Goal: Task Accomplishment & Management: Manage account settings

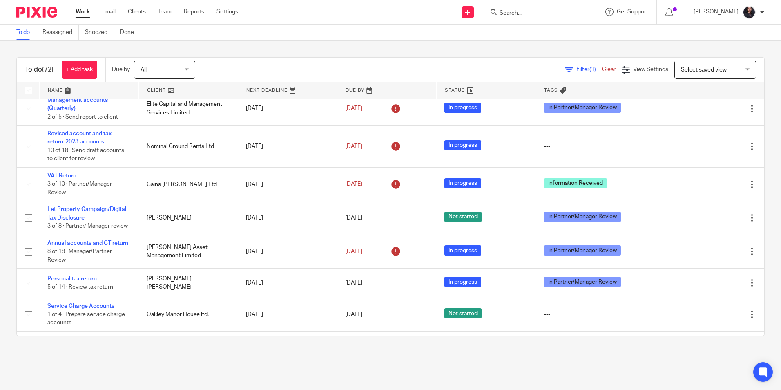
scroll to position [41, 0]
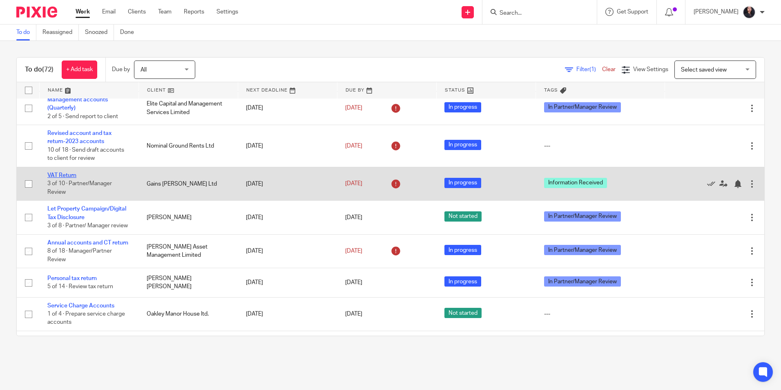
click at [61, 178] on link "VAT Return" at bounding box center [61, 175] width 29 height 6
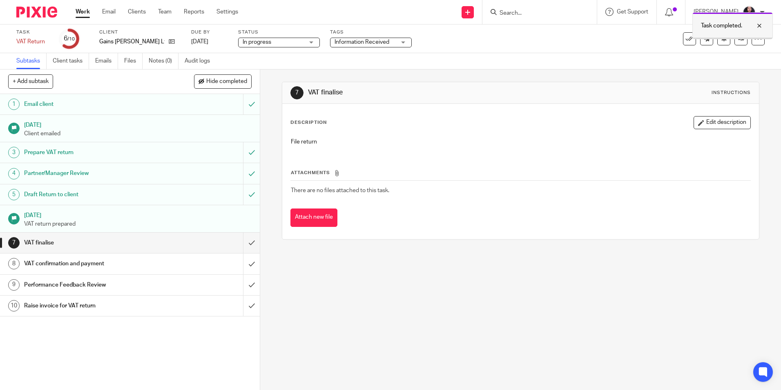
click at [760, 22] on div at bounding box center [753, 26] width 22 height 10
click at [754, 38] on icon at bounding box center [758, 39] width 8 height 8
click at [723, 70] on link "Advanced task editor" at bounding box center [727, 72] width 54 height 6
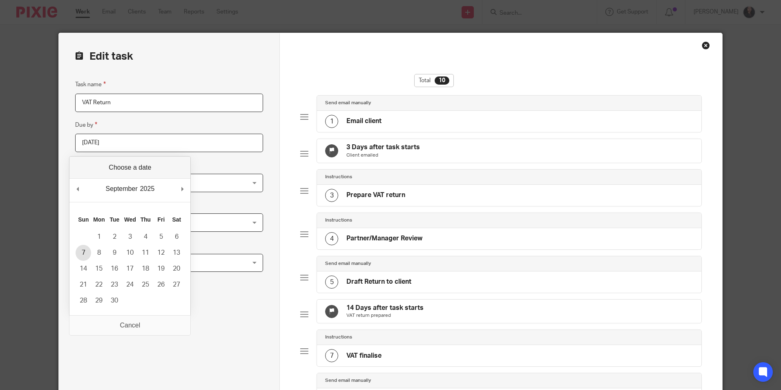
type input "2025-09-07"
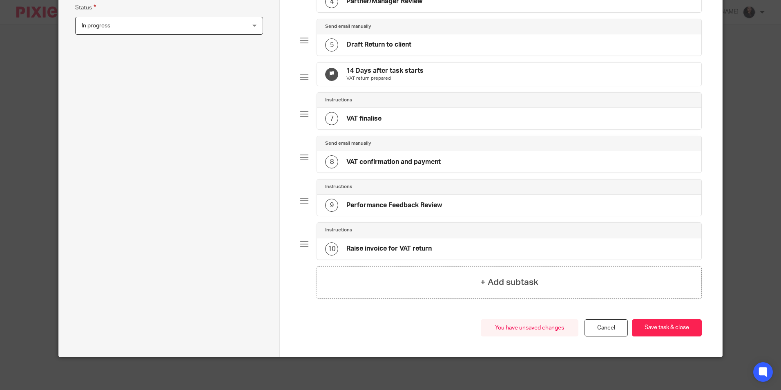
scroll to position [250, 0]
click at [652, 327] on button "Save task & close" at bounding box center [667, 328] width 70 height 18
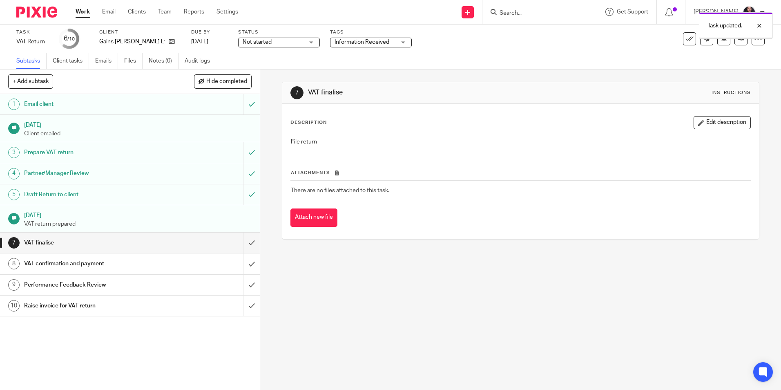
click at [34, 14] on img at bounding box center [36, 12] width 41 height 11
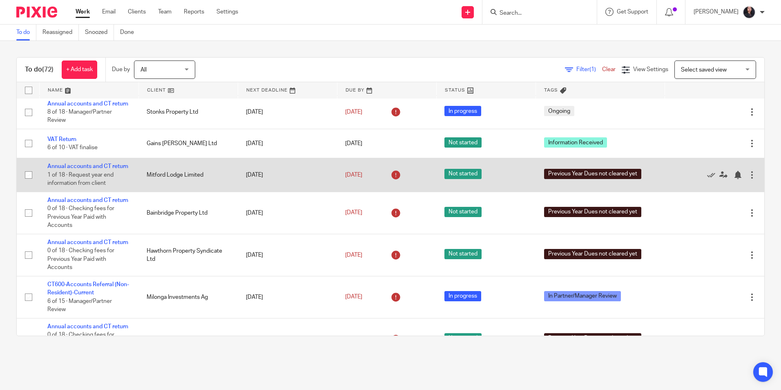
scroll to position [245, 0]
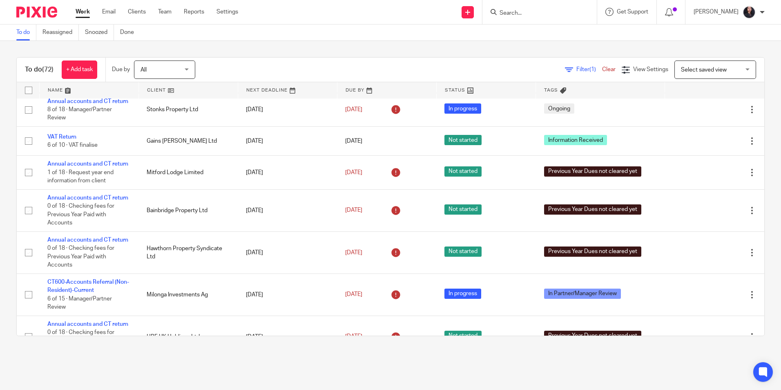
click at [536, 10] on input "Search" at bounding box center [536, 13] width 74 height 7
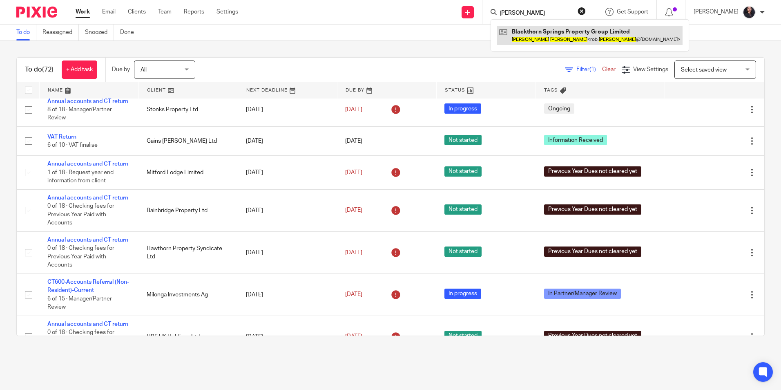
type input "robert armes"
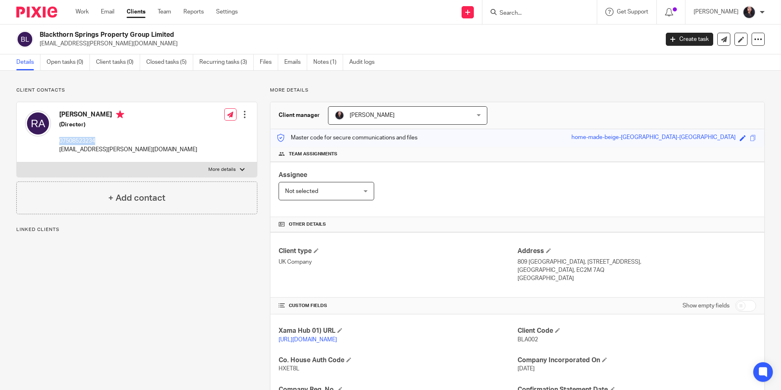
click at [103, 139] on p "07508523234" at bounding box center [128, 141] width 138 height 8
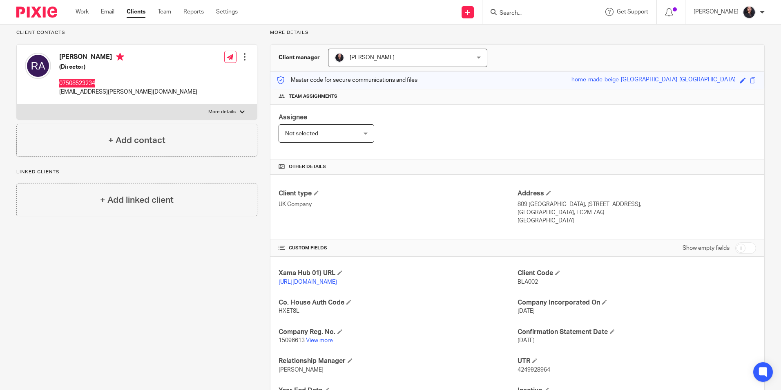
scroll to position [138, 0]
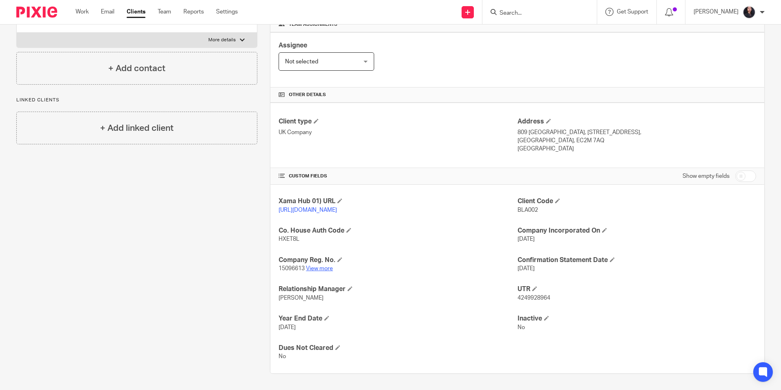
click at [326, 270] on link "View more" at bounding box center [319, 269] width 27 height 6
